Goal: Task Accomplishment & Management: Use online tool/utility

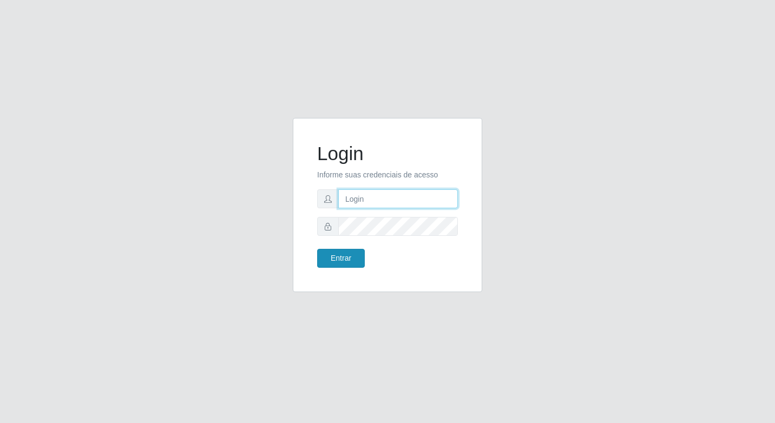
type input "elyda@quaresma"
click at [341, 262] on button "Entrar" at bounding box center [341, 258] width 48 height 19
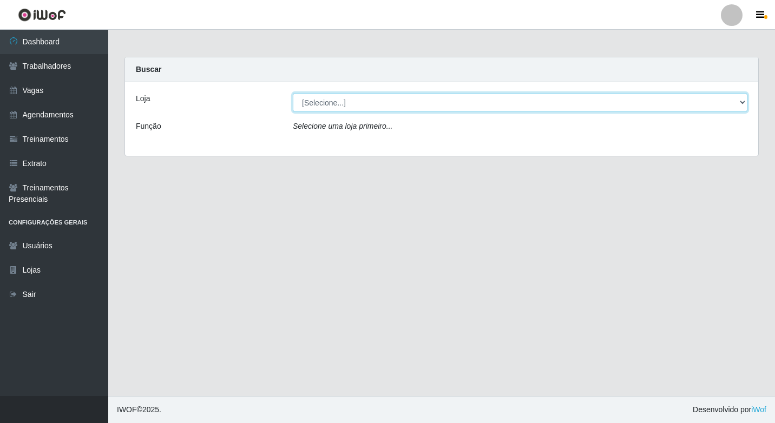
click at [346, 101] on select "[Selecione...] Super Quaresma Hortifruti" at bounding box center [520, 102] width 455 height 19
select select "511"
click at [293, 93] on select "[Selecione...] Super Quaresma Hortifruti" at bounding box center [520, 102] width 455 height 19
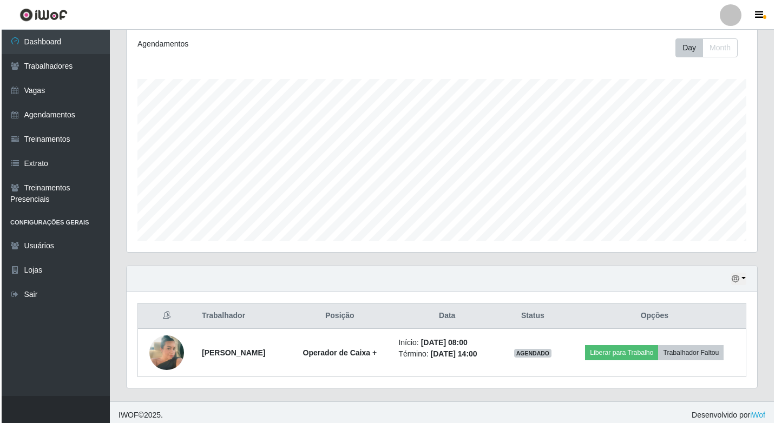
scroll to position [151, 0]
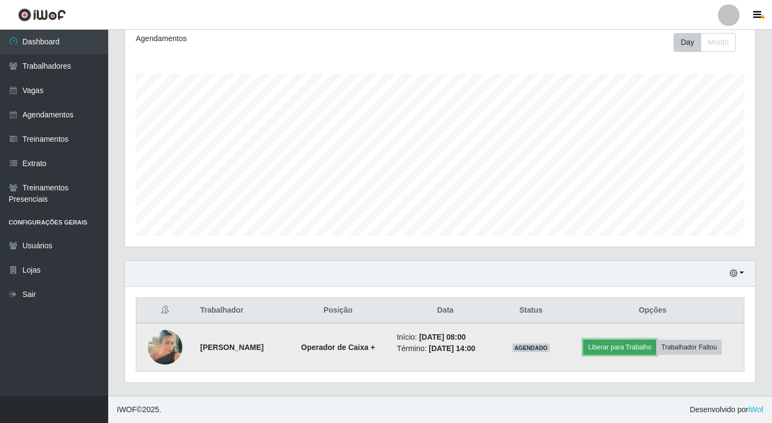
click at [650, 346] on button "Liberar para Trabalho" at bounding box center [619, 347] width 73 height 15
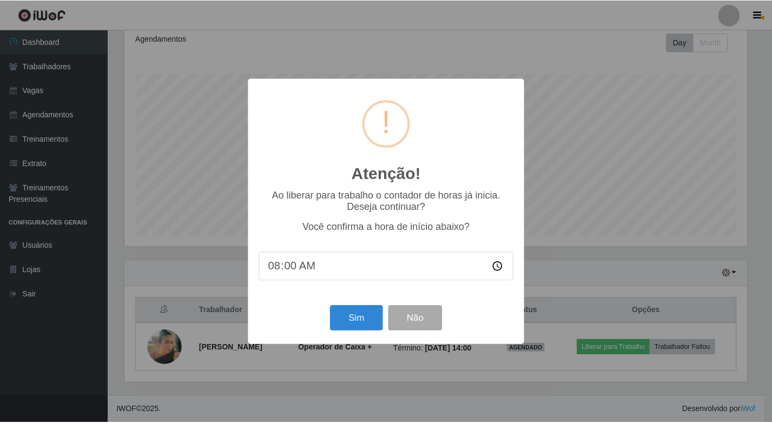
scroll to position [225, 625]
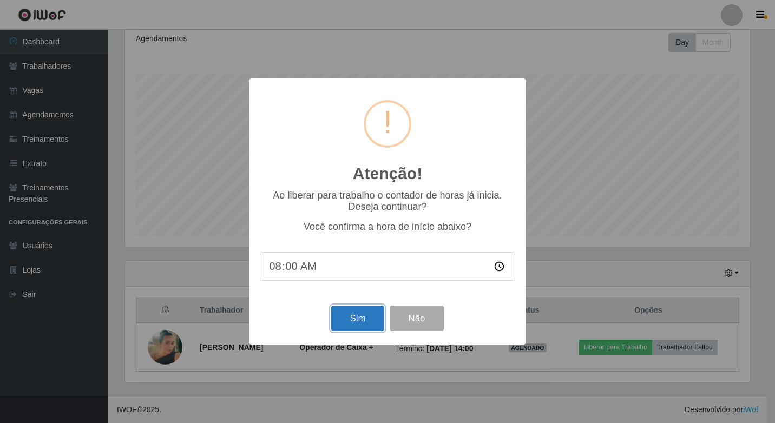
click at [370, 326] on button "Sim" at bounding box center [357, 318] width 52 height 25
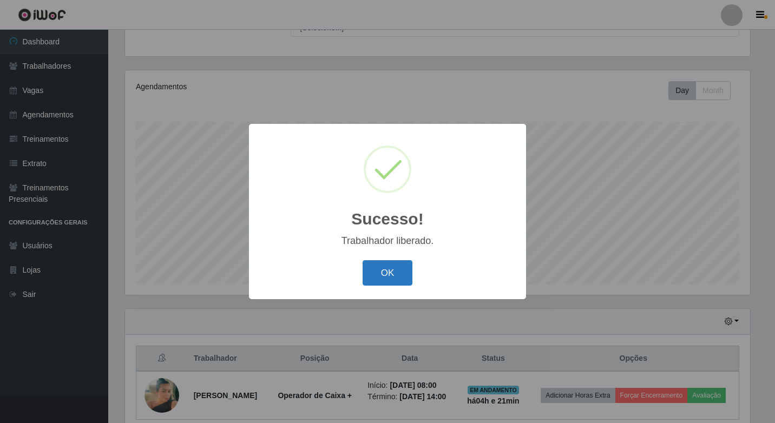
click at [391, 279] on button "OK" at bounding box center [388, 272] width 50 height 25
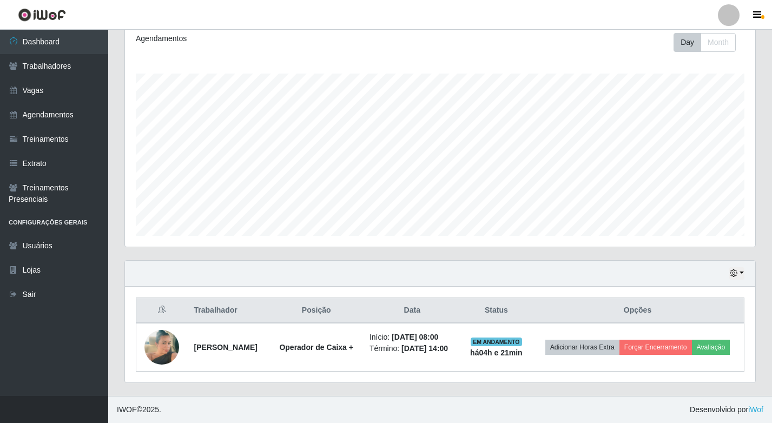
scroll to position [159, 0]
